Goal: Information Seeking & Learning: Learn about a topic

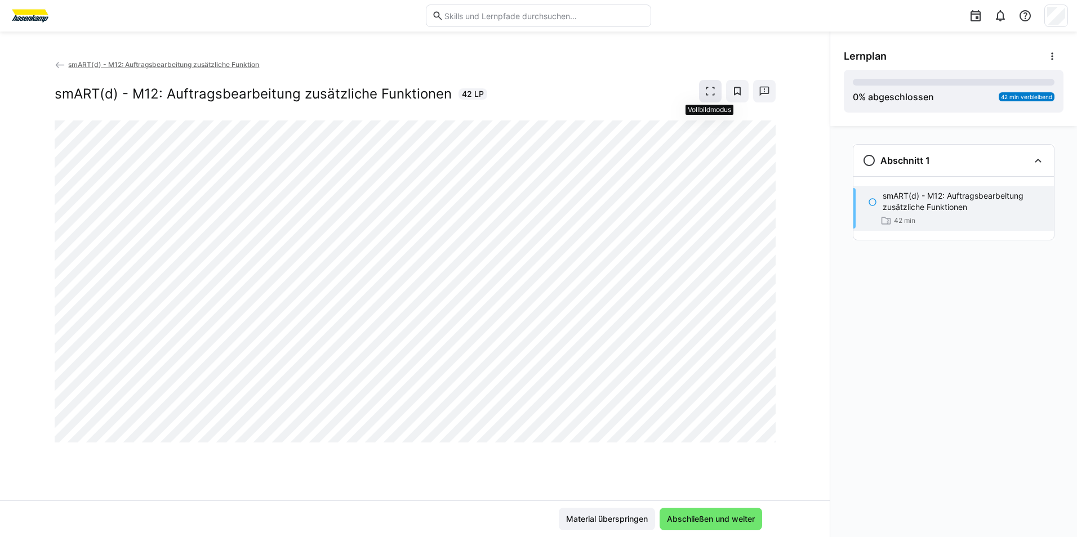
click at [711, 95] on eds-icon at bounding box center [710, 91] width 11 height 11
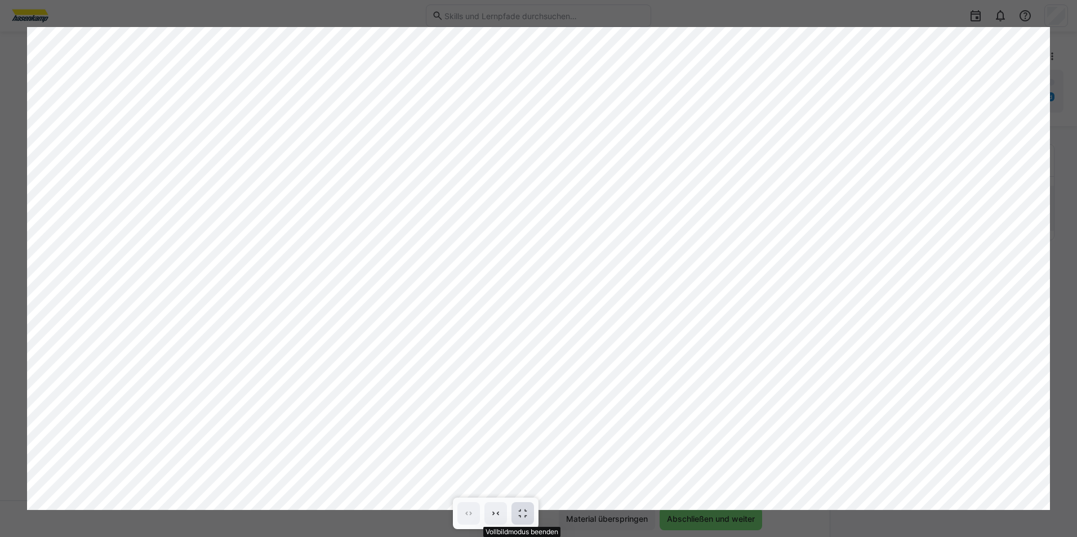
click at [522, 513] on eds-icon at bounding box center [522, 513] width 11 height 11
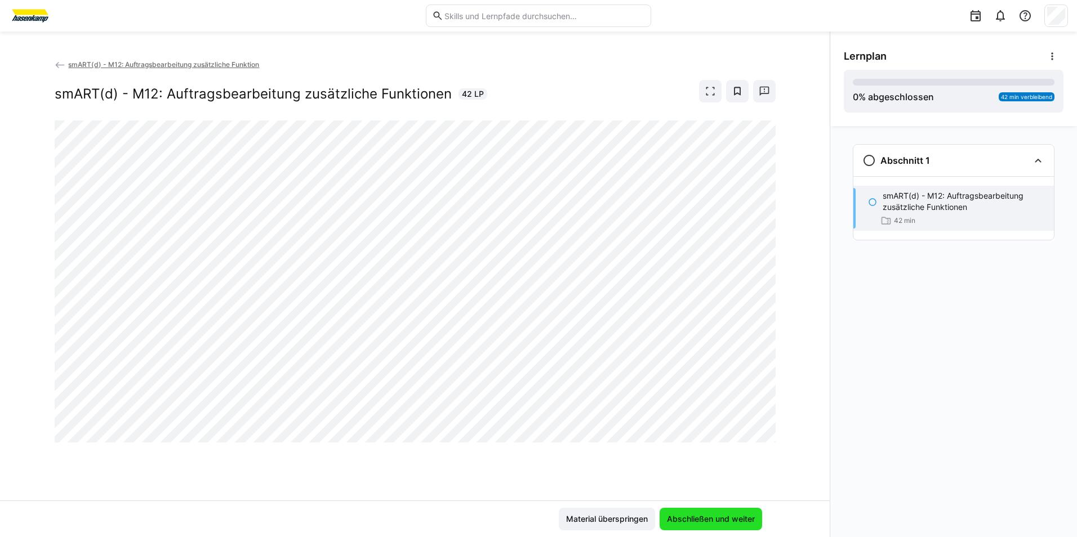
click at [714, 523] on span "Abschließen und weiter" at bounding box center [710, 519] width 91 height 11
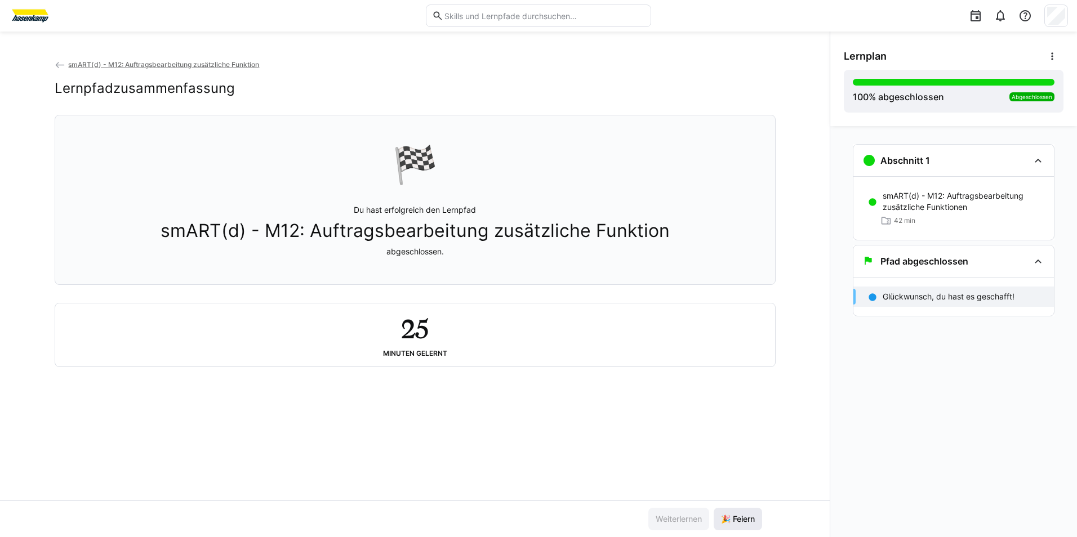
click at [748, 527] on span "🎉 Feiern" at bounding box center [738, 519] width 48 height 23
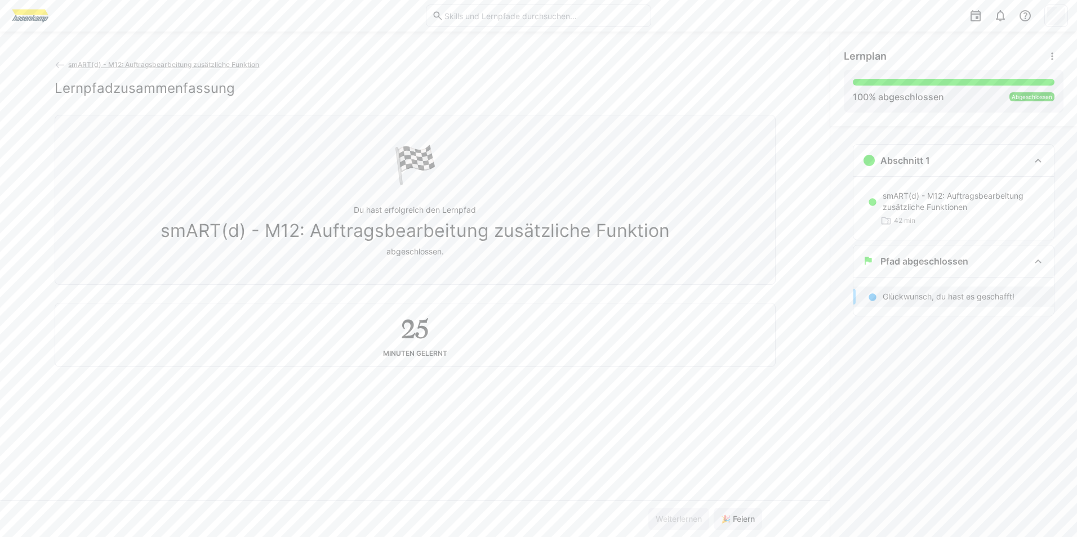
click at [176, 61] on span "smART(d) - M12: Auftragsbearbeitung zusätzliche Funktion" at bounding box center [163, 64] width 191 height 8
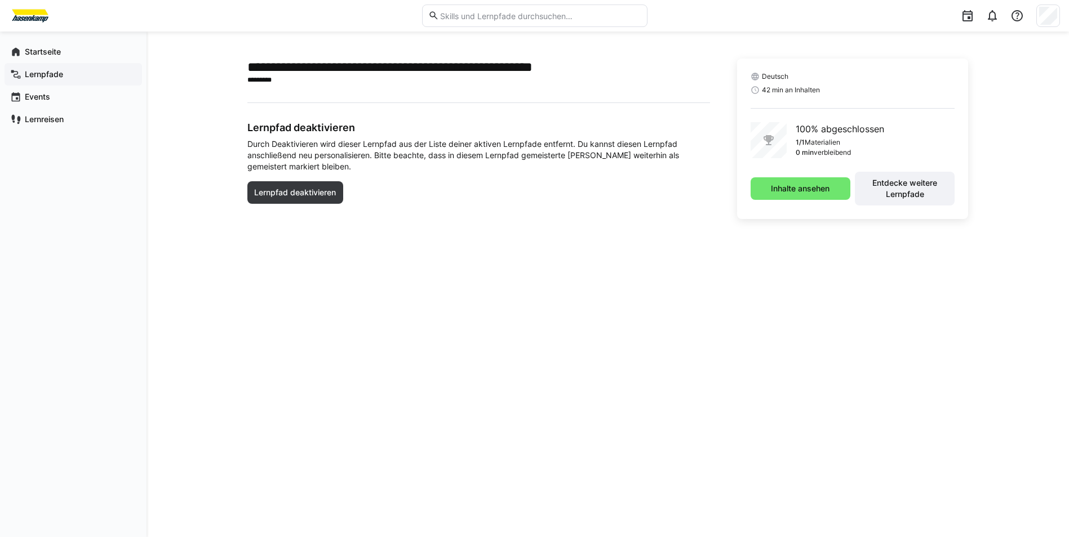
click at [85, 72] on span "Lernpfade" at bounding box center [79, 74] width 113 height 11
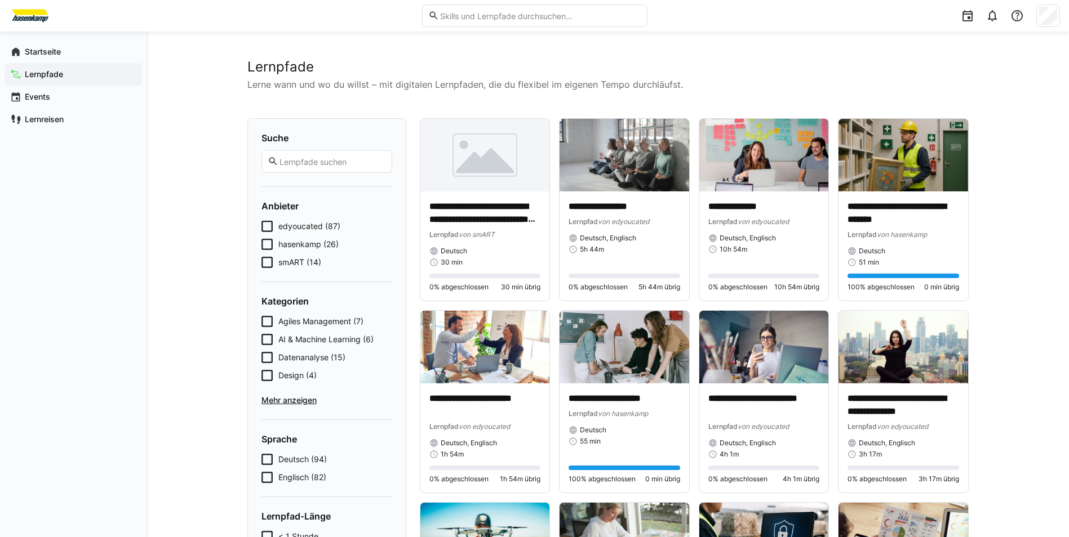
click at [301, 264] on span "smART (14)" at bounding box center [299, 262] width 43 height 11
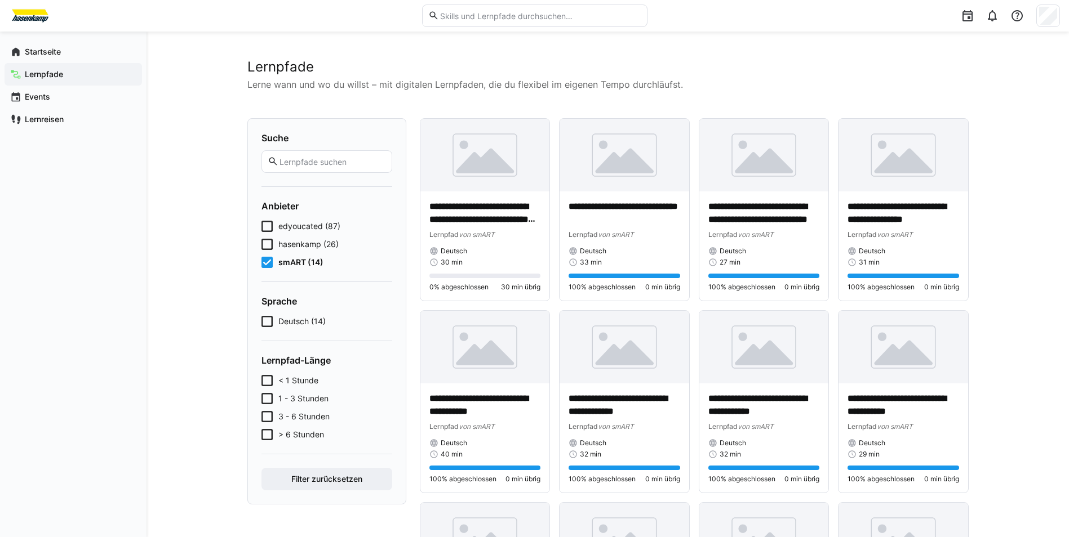
click at [263, 260] on icon at bounding box center [266, 262] width 11 height 11
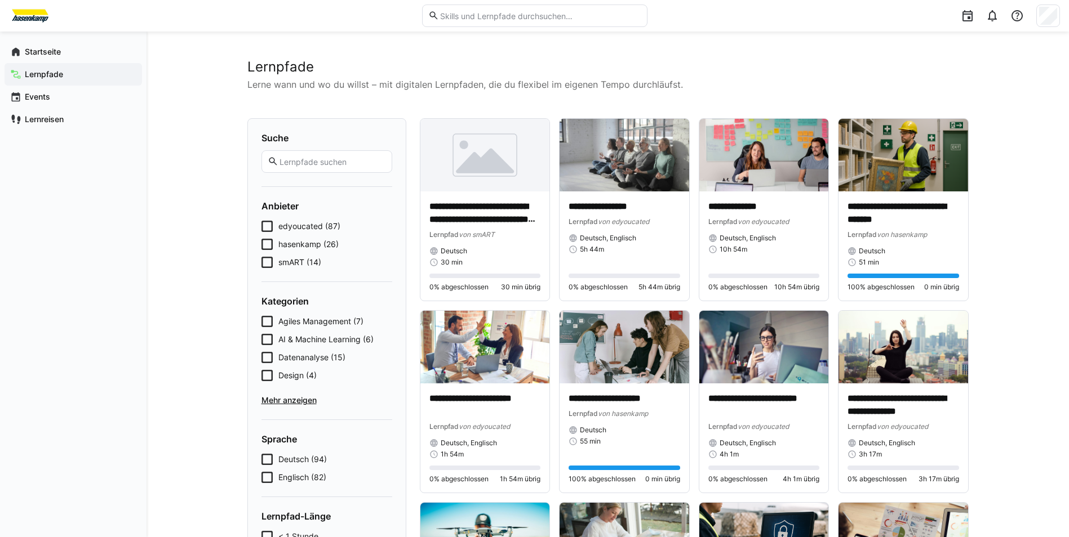
click at [269, 243] on icon at bounding box center [266, 244] width 11 height 11
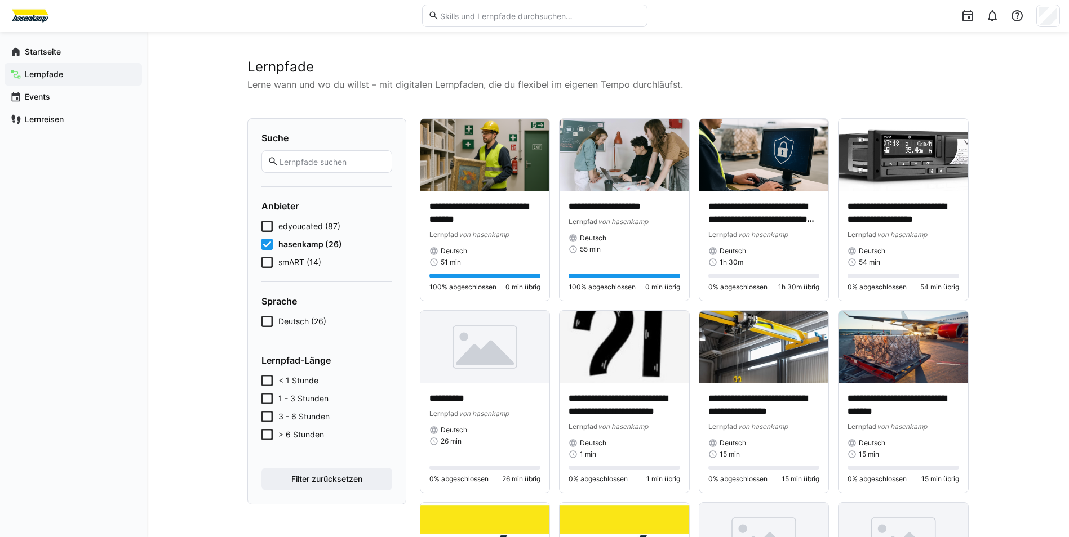
click at [270, 259] on icon at bounding box center [266, 262] width 11 height 11
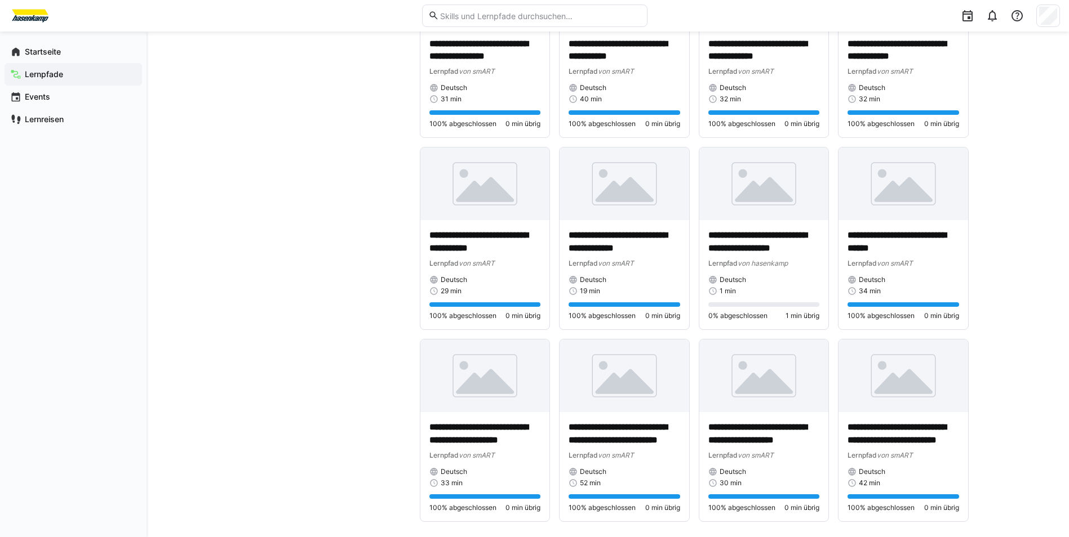
scroll to position [1519, 0]
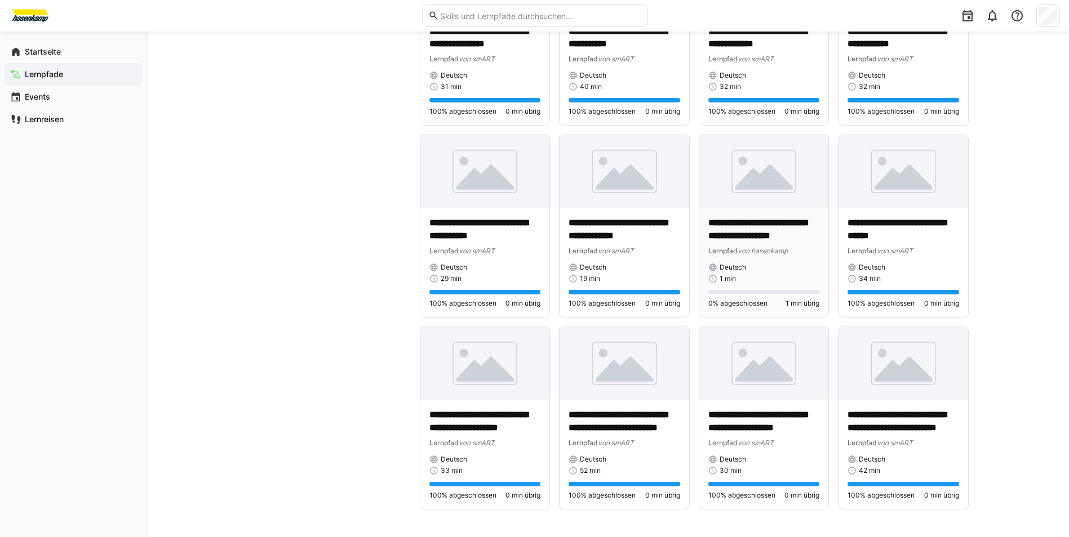
click at [763, 218] on p "**********" at bounding box center [764, 230] width 112 height 26
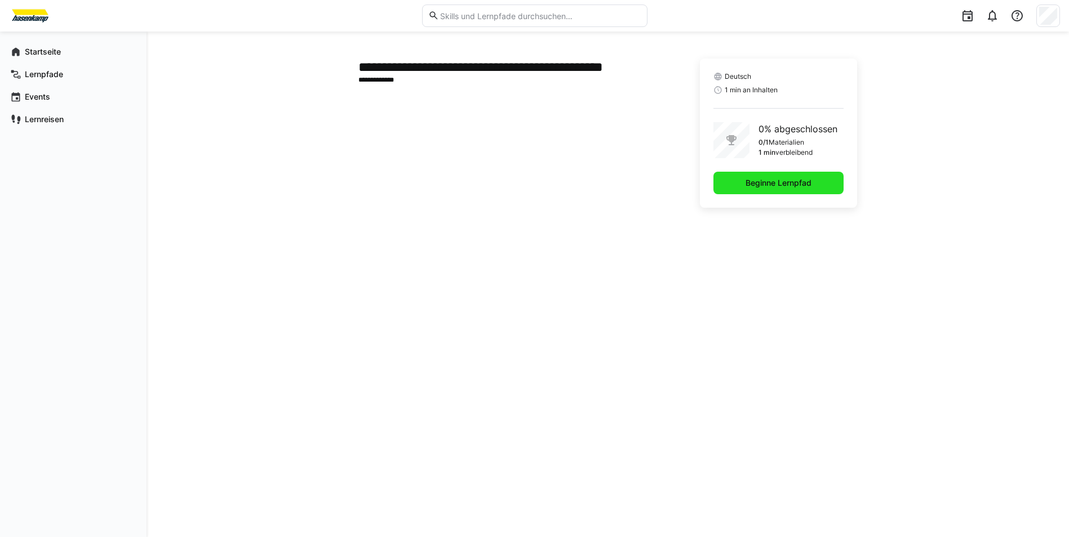
click at [770, 184] on span "Beginne Lernpfad" at bounding box center [778, 182] width 69 height 11
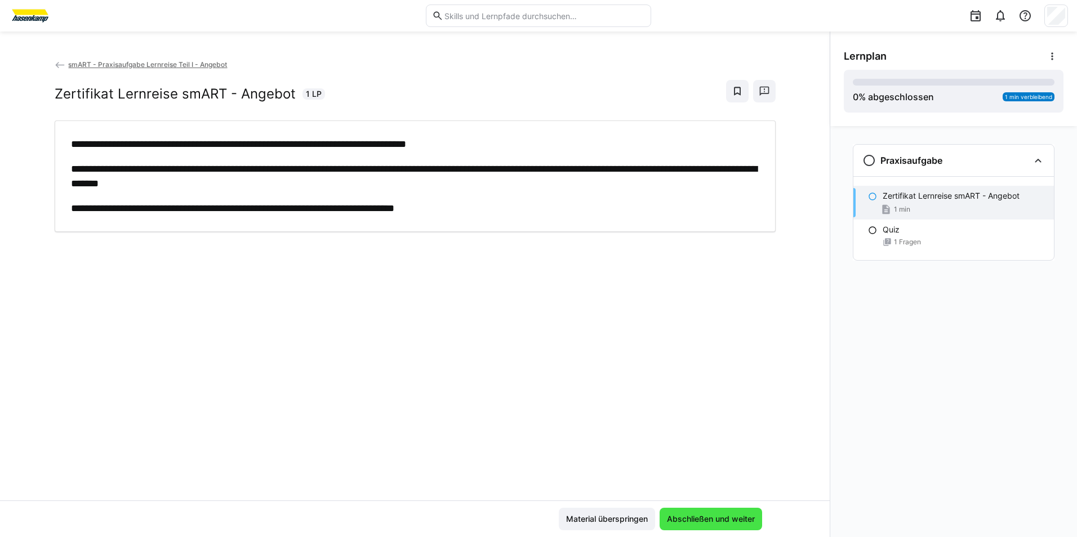
click at [731, 517] on span "Abschließen und weiter" at bounding box center [710, 519] width 91 height 11
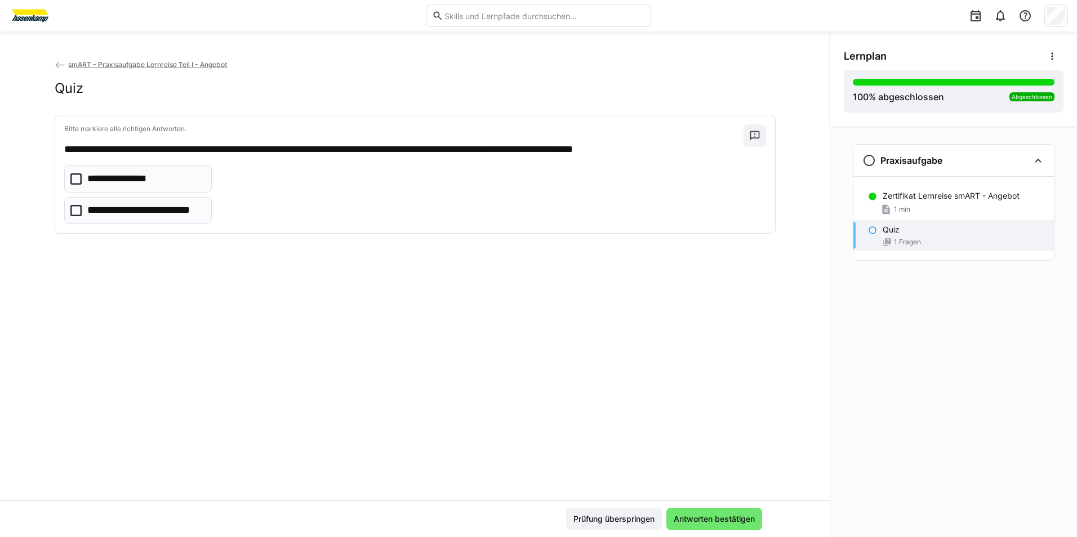
click at [92, 63] on span "smART - Praxisaufgabe Lernreise Teil I - Angebot" at bounding box center [147, 64] width 159 height 8
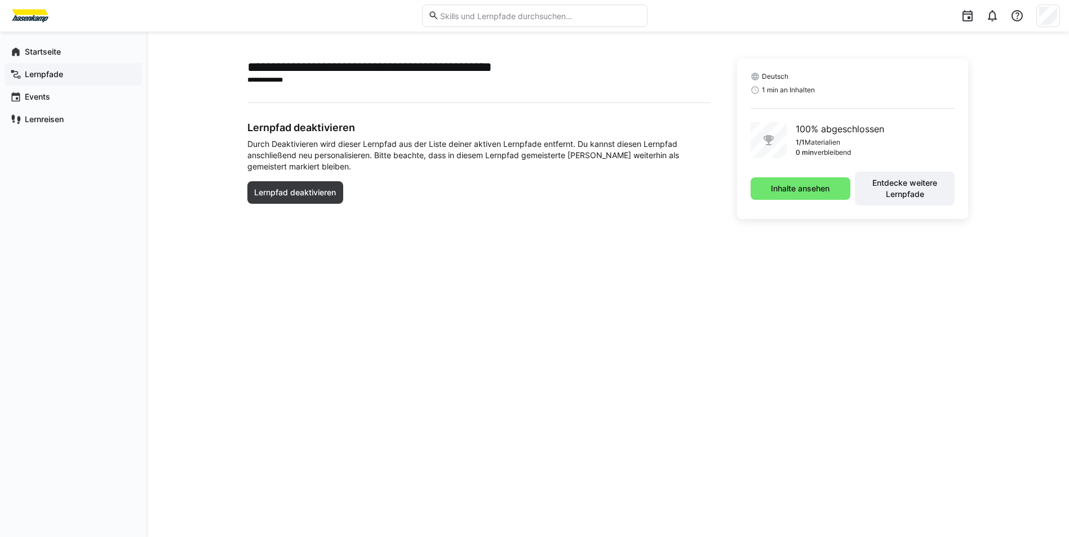
click at [0, 0] on app-navigation-label "Lernpfade" at bounding box center [0, 0] width 0 height 0
